Goal: Check status: Check status

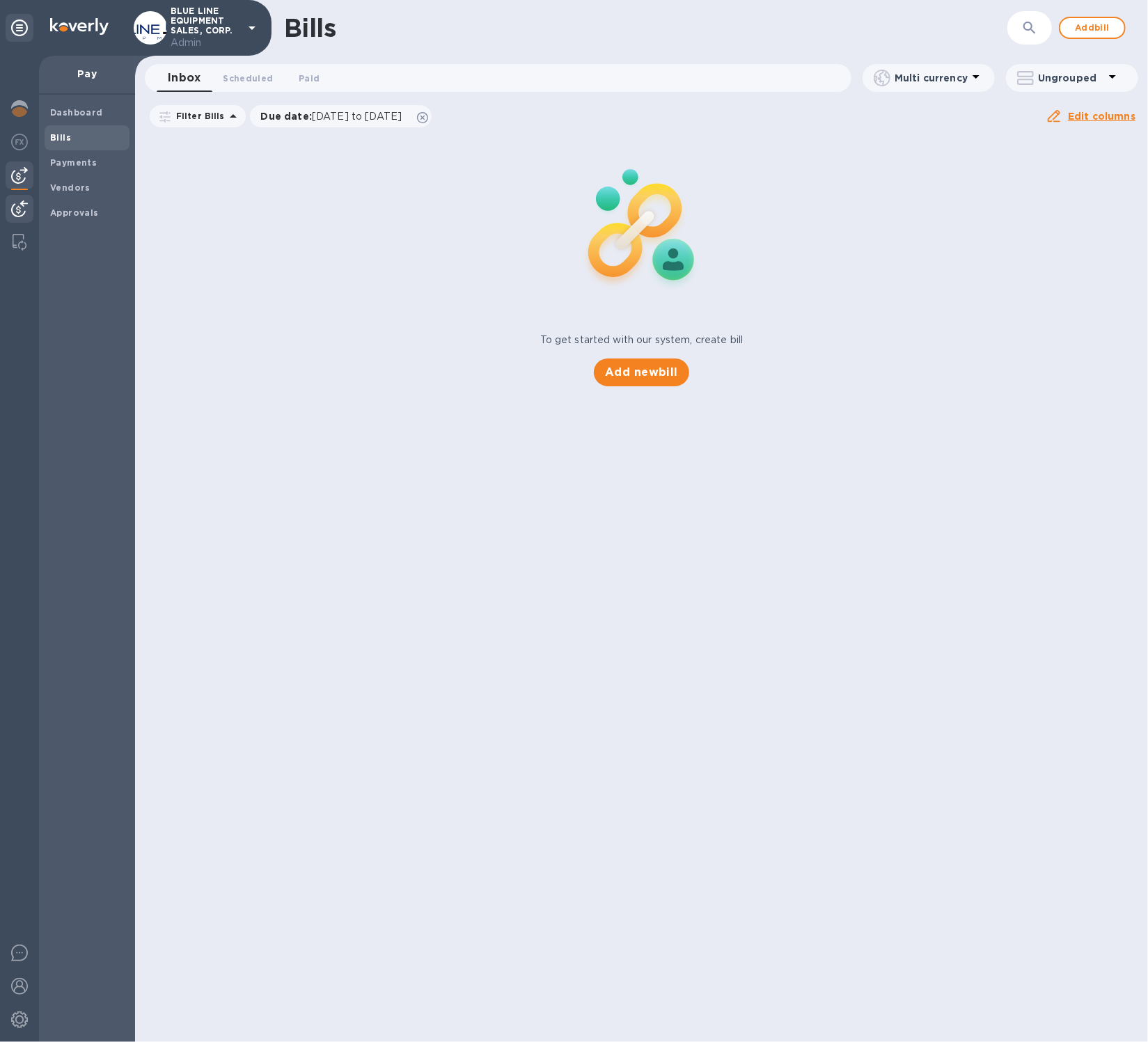
click at [22, 208] on img at bounding box center [20, 209] width 17 height 17
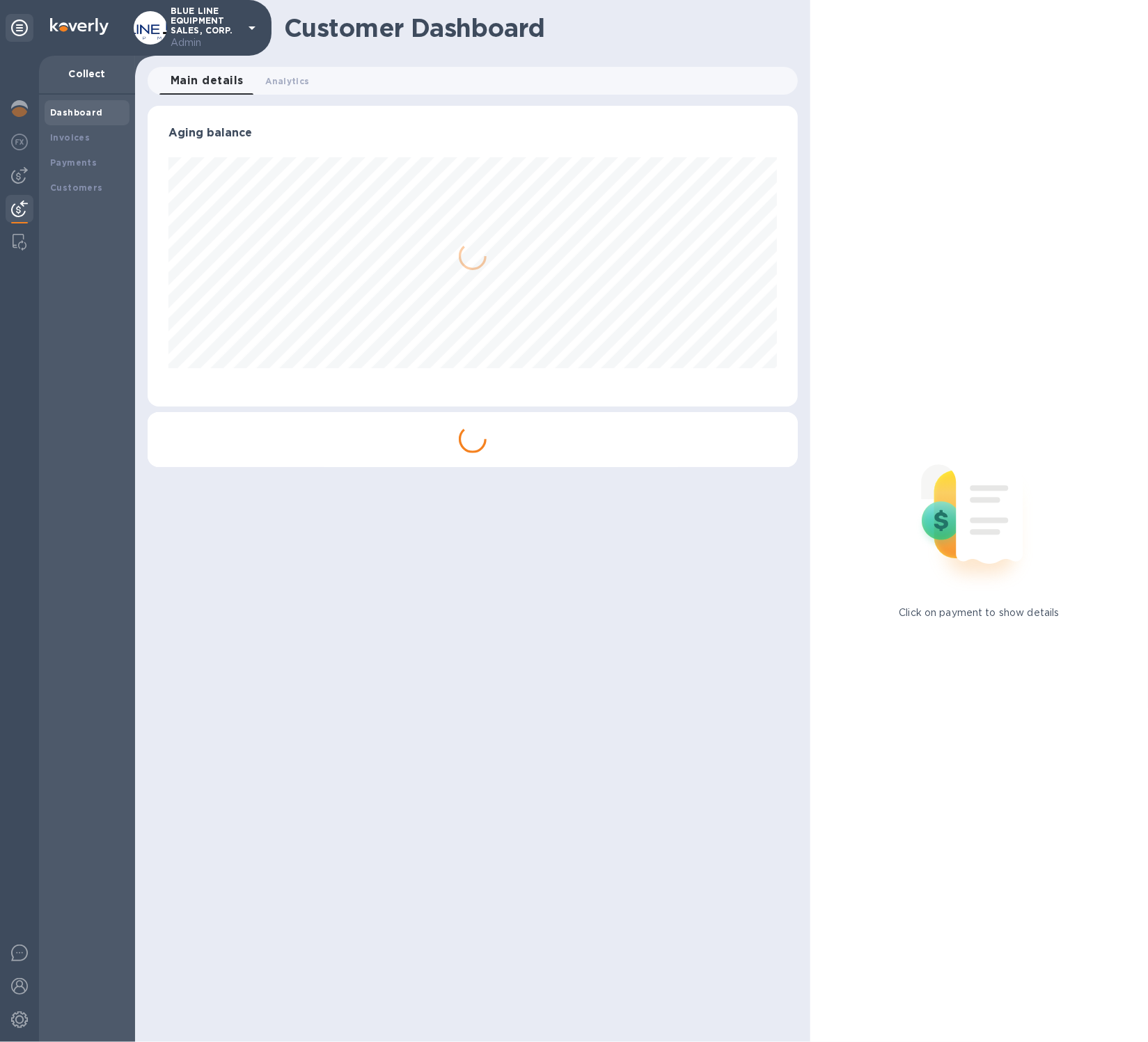
scroll to position [300, 650]
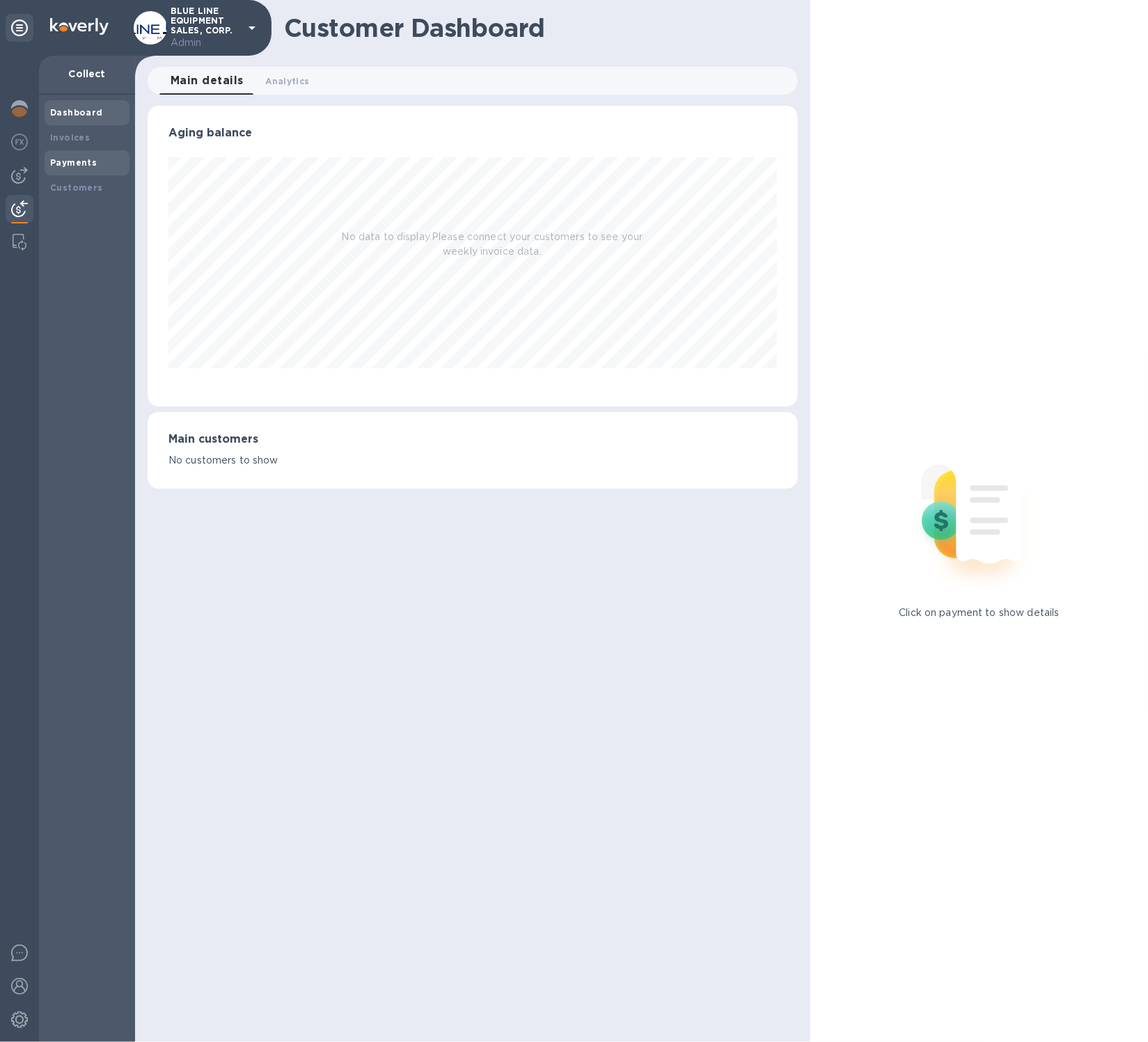
click at [85, 162] on b "Payments" at bounding box center [73, 163] width 46 height 11
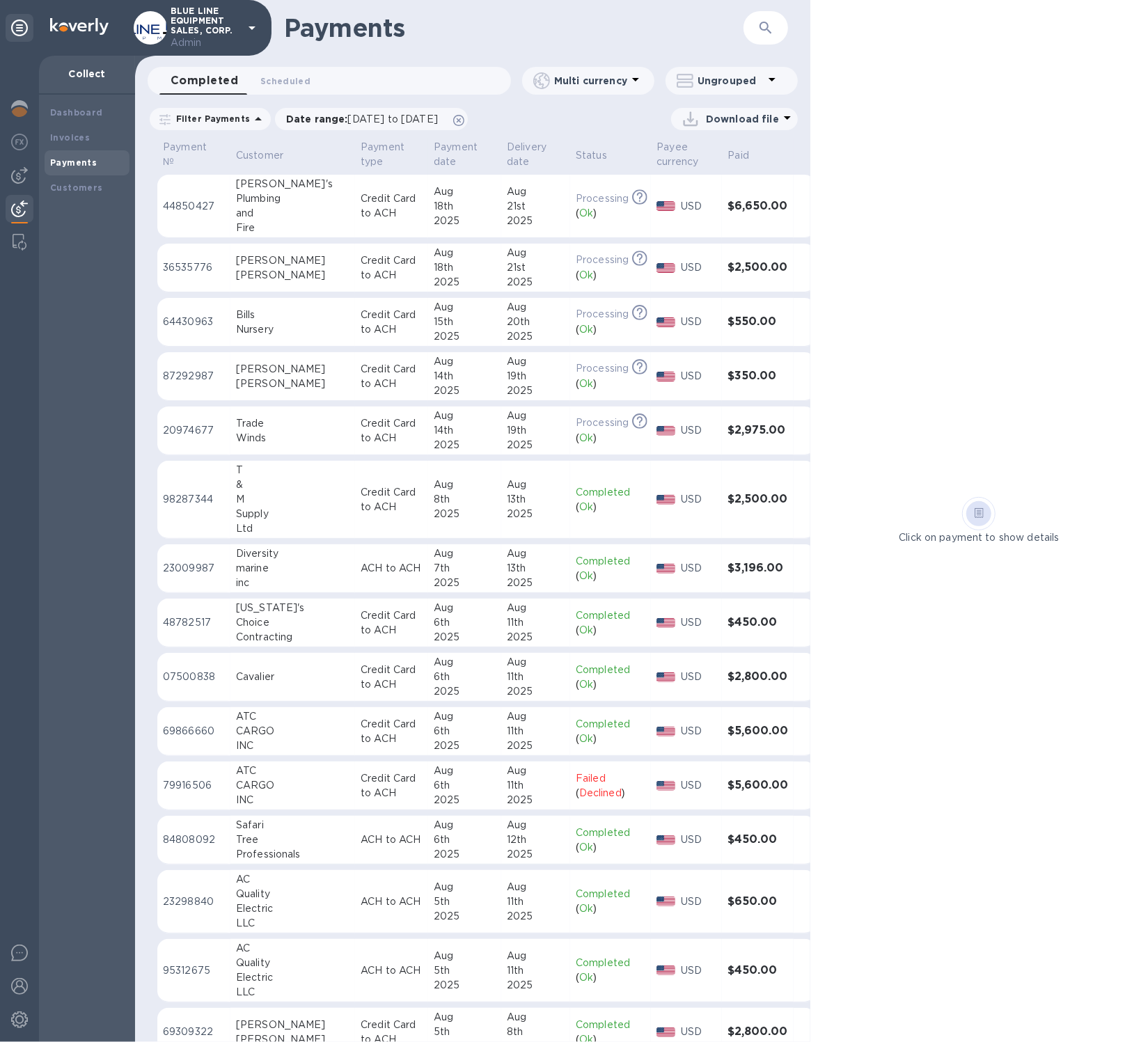
click at [507, 435] on div "19th" at bounding box center [536, 430] width 58 height 14
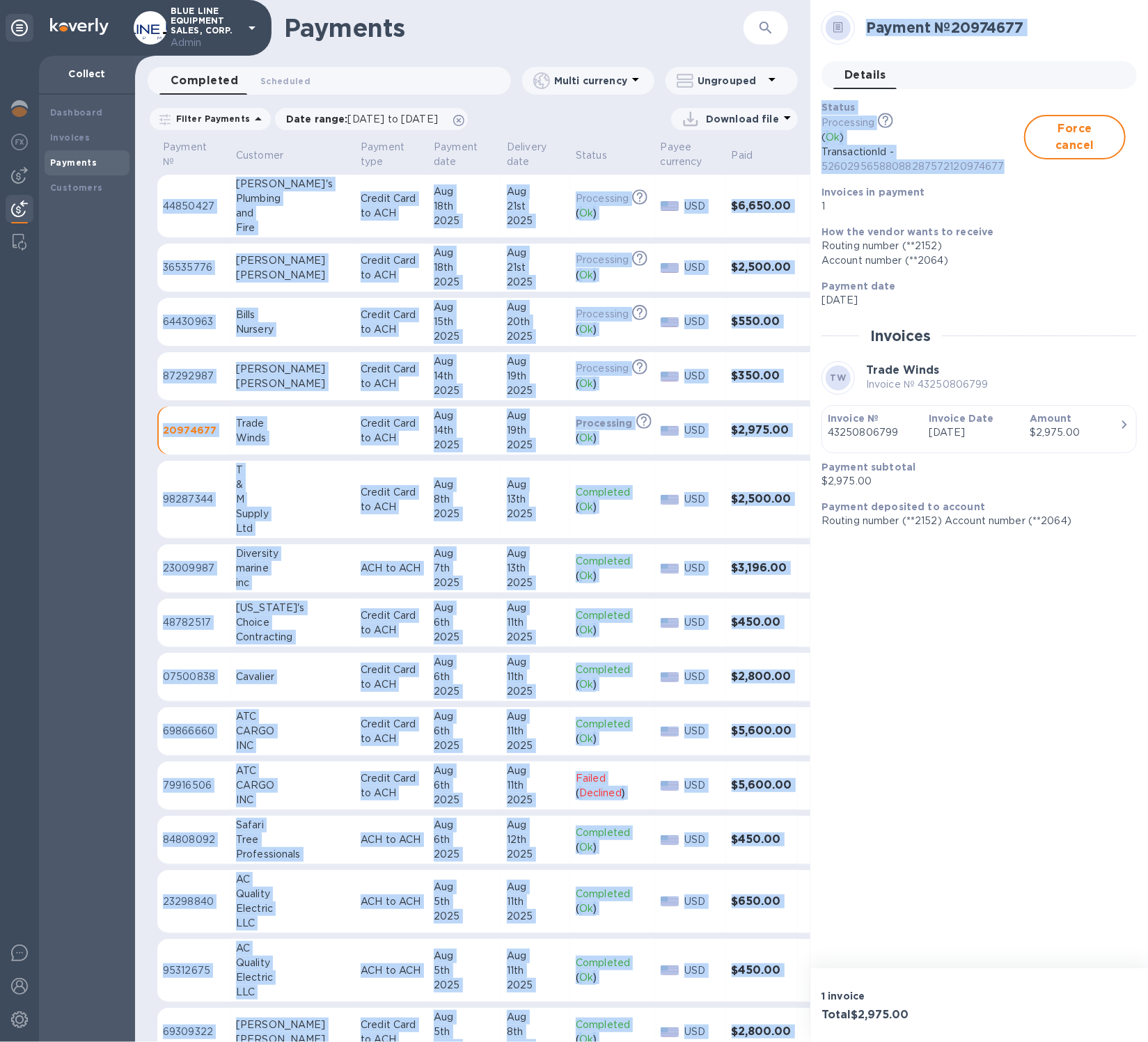
drag, startPoint x: 1010, startPoint y: 174, endPoint x: 806, endPoint y: 161, distance: 204.4
click at [806, 161] on div "Payments ​ Completed 0 Scheduled 0 Multi currency Ungrouped Filter Payments Dat…" at bounding box center [641, 521] width 1013 height 1042
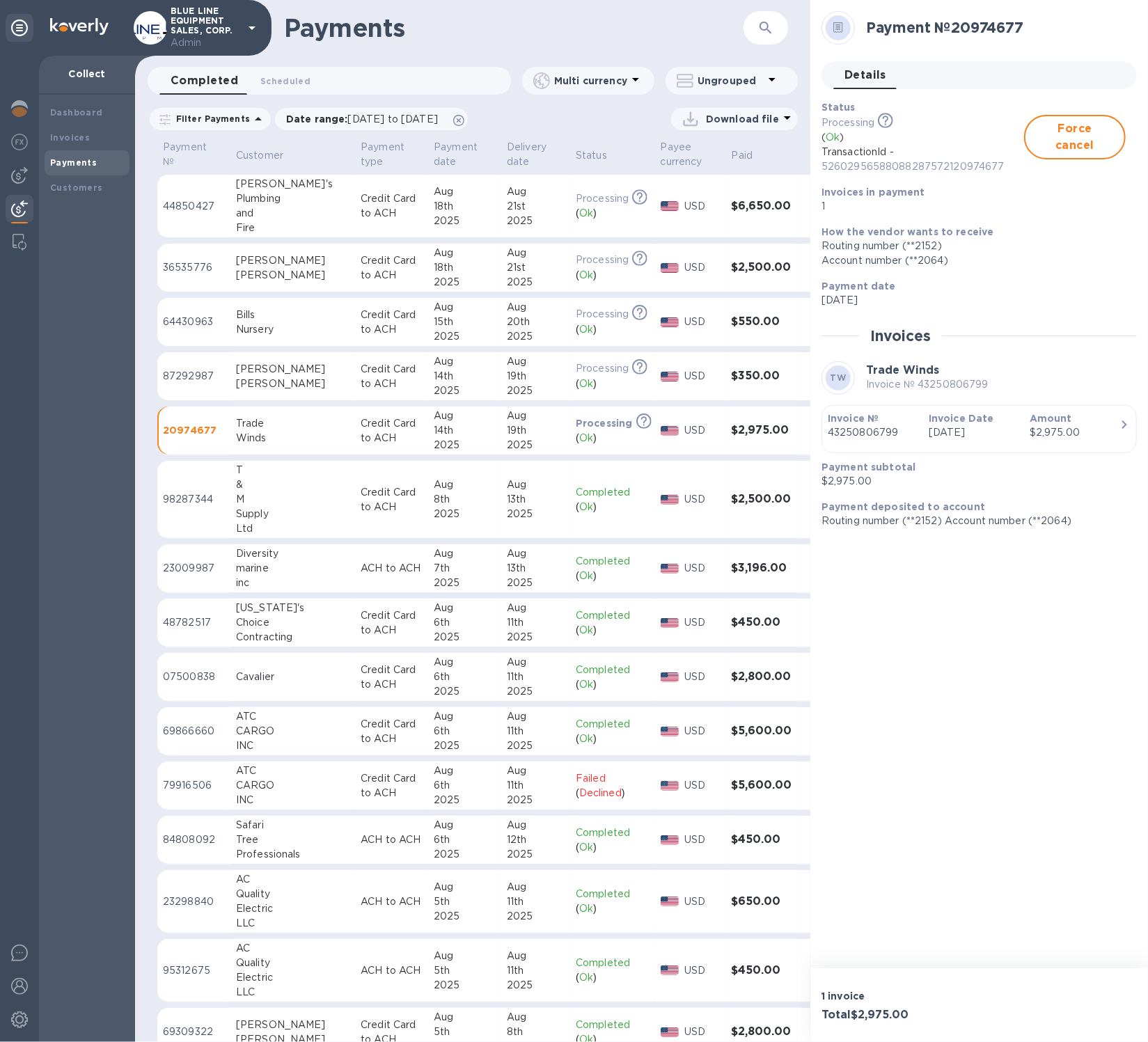
click at [1000, 186] on p "Invoices in payment" at bounding box center [974, 192] width 304 height 14
drag, startPoint x: 1001, startPoint y: 167, endPoint x: 820, endPoint y: 168, distance: 181.0
click at [819, 168] on div "Status Processing This payment is under compliance review, which may take up to…" at bounding box center [973, 157] width 315 height 125
copy p "52602956588088287572120974677"
click at [507, 382] on div "19th" at bounding box center [536, 376] width 58 height 14
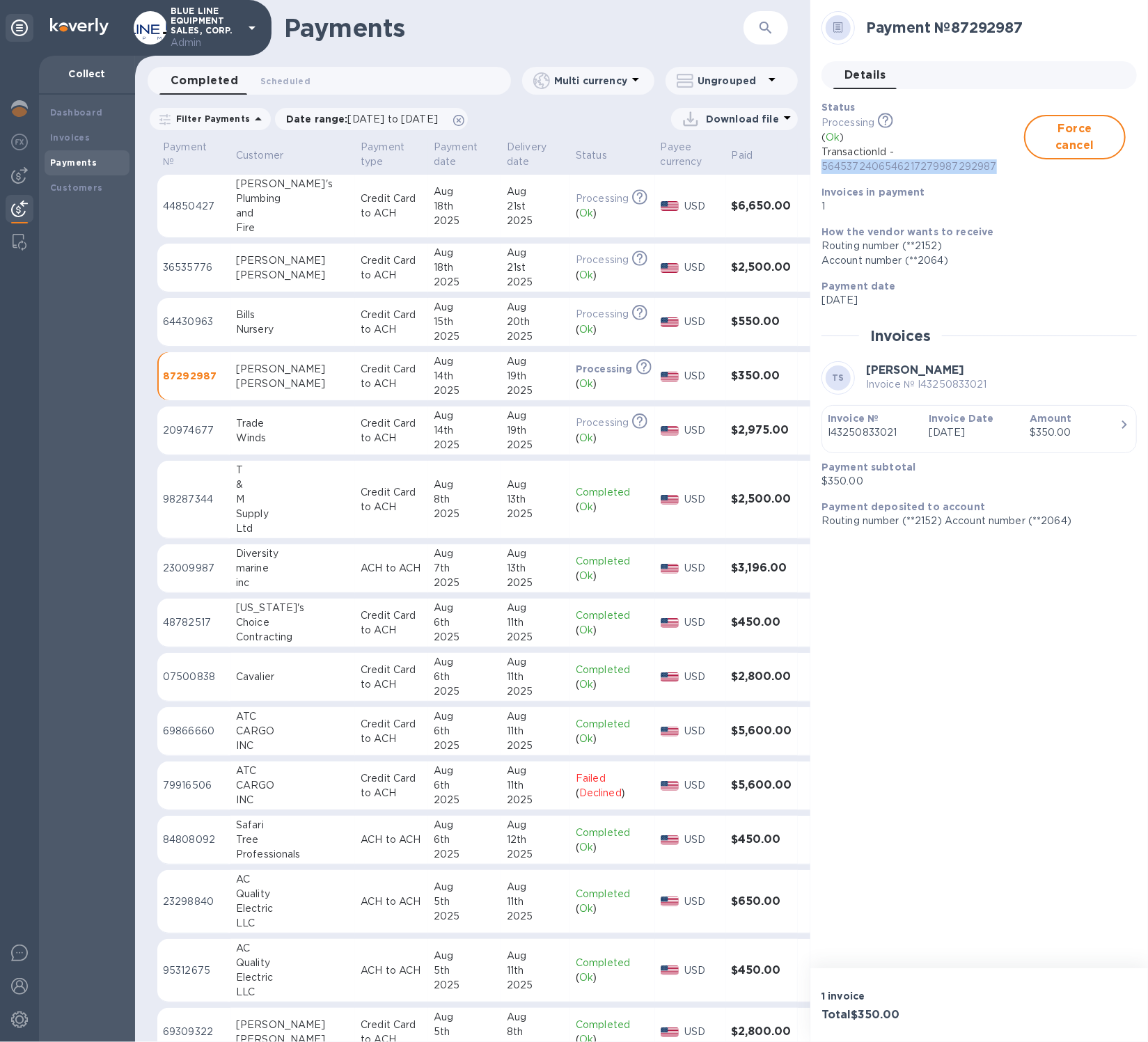
drag, startPoint x: 1002, startPoint y: 168, endPoint x: 816, endPoint y: 170, distance: 186.0
click at [816, 170] on div "Status Processing This payment is under compliance review, which may take up to…" at bounding box center [973, 157] width 315 height 125
copy p "5645372406546217279987292987"
click at [507, 434] on div "19th" at bounding box center [536, 430] width 58 height 14
click at [914, 519] on p "Routing number (**2152) Account number (**2064)" at bounding box center [974, 520] width 304 height 14
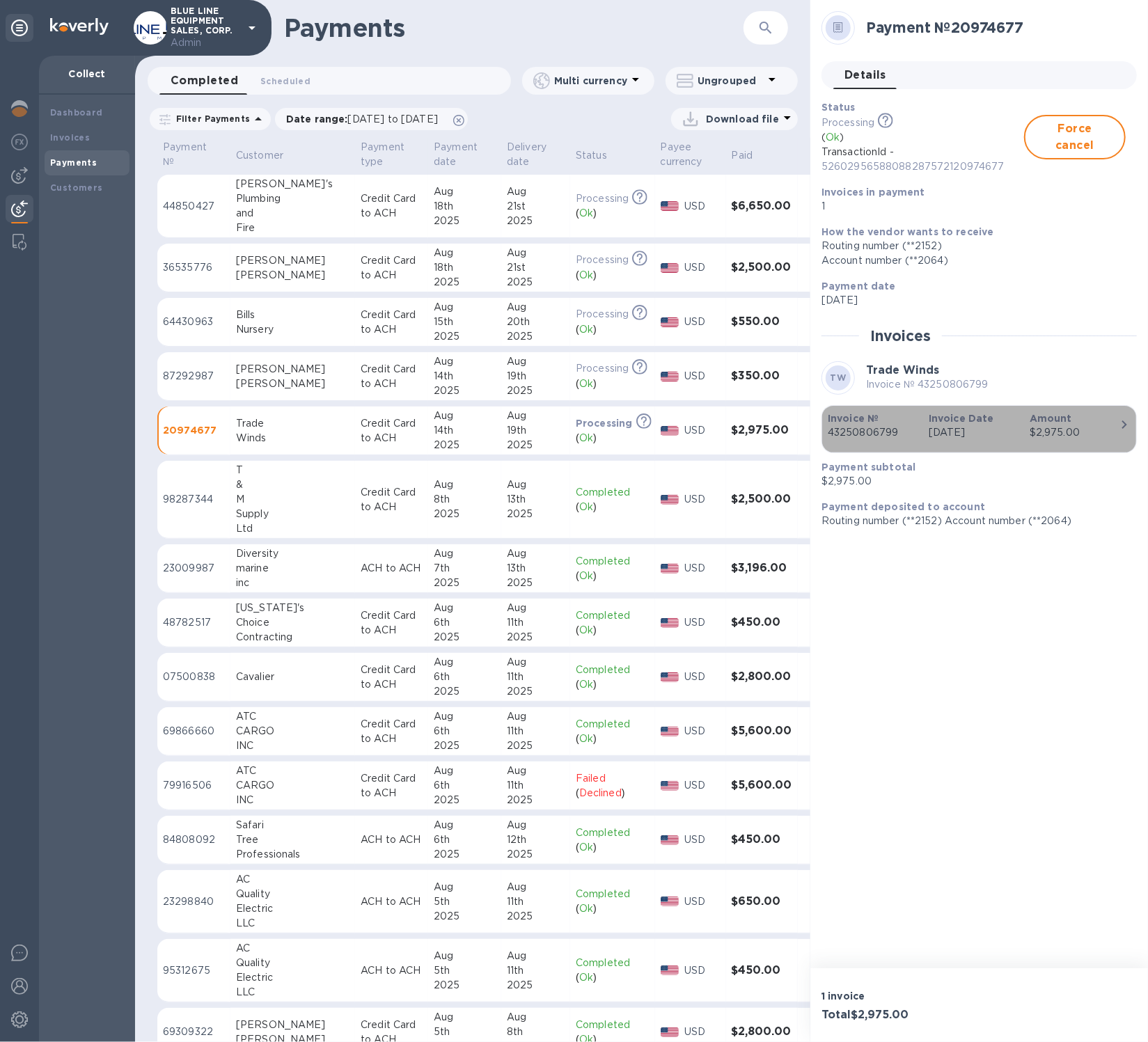
click at [903, 428] on p "43250806799" at bounding box center [873, 432] width 90 height 14
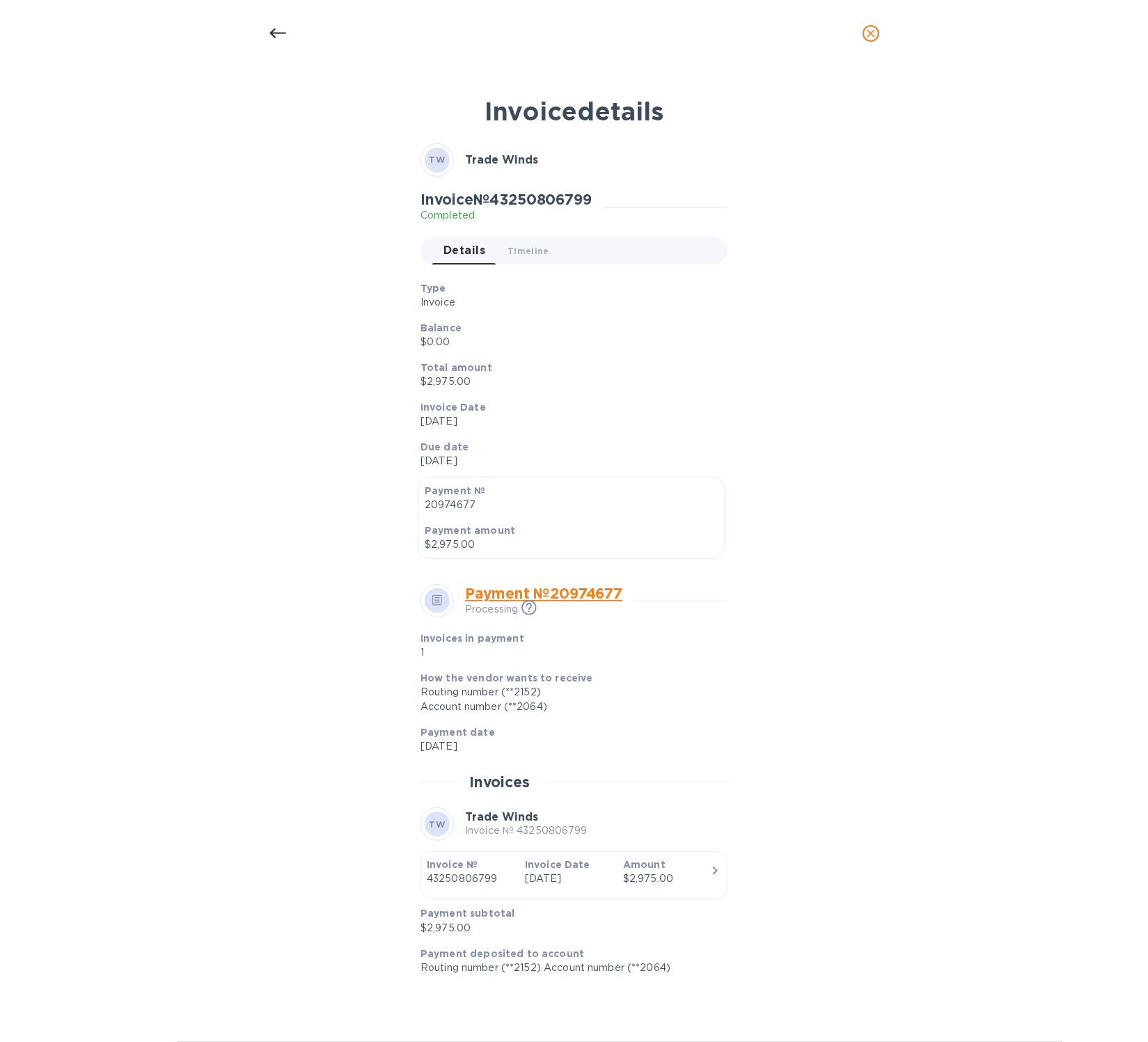
click at [874, 38] on icon "close" at bounding box center [870, 33] width 14 height 14
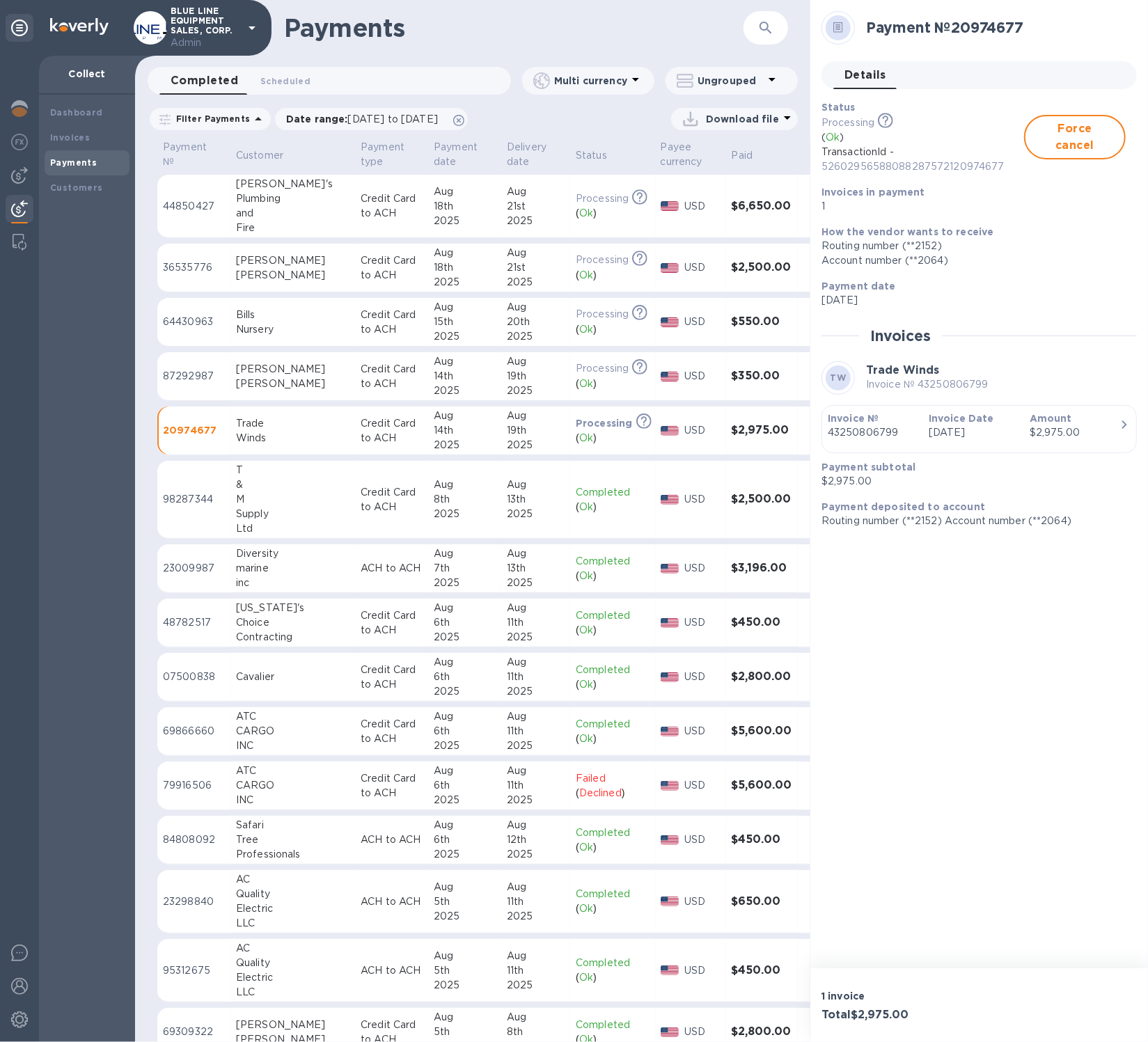
click at [655, 389] on td "USD" at bounding box center [690, 376] width 71 height 49
